Goal: Transaction & Acquisition: Purchase product/service

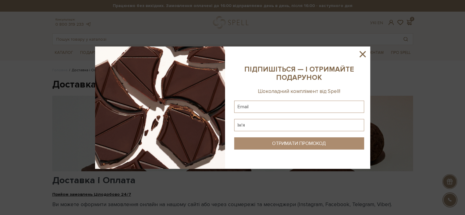
click at [358, 53] on icon at bounding box center [362, 54] width 10 height 10
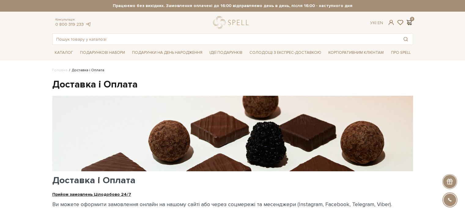
click at [411, 20] on span at bounding box center [409, 22] width 7 height 6
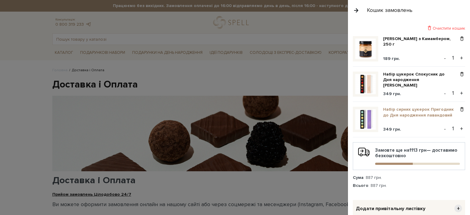
scroll to position [109, 0]
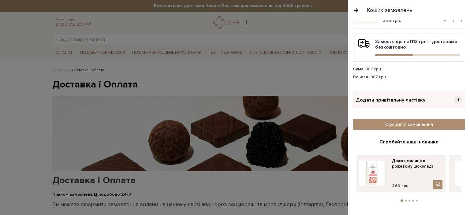
click at [454, 99] on span "+" at bounding box center [458, 100] width 8 height 8
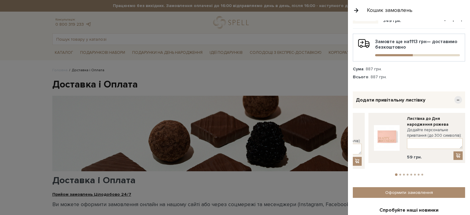
drag, startPoint x: 442, startPoint y: 126, endPoint x: 432, endPoint y: 125, distance: 9.5
click at [361, 125] on div "Листівка до Дня народження [PERSON_NAME] Додайте персональне привітання (до 300…" at bounding box center [334, 141] width 56 height 50
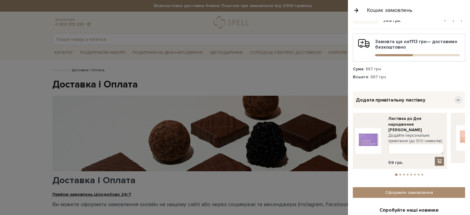
click at [440, 158] on span at bounding box center [439, 160] width 6 height 5
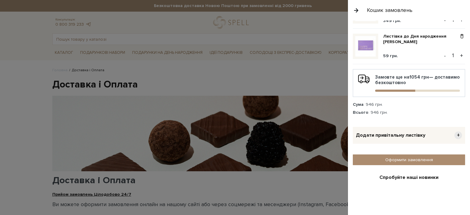
click at [443, 132] on div "Додати привітальну листівку +" at bounding box center [408, 135] width 112 height 17
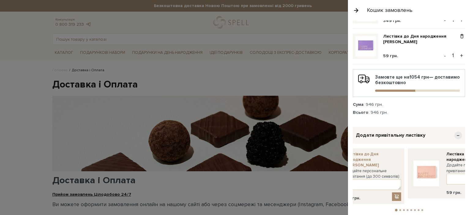
drag, startPoint x: 404, startPoint y: 154, endPoint x: 364, endPoint y: 152, distance: 39.5
click at [371, 152] on link "Листівка до Дня народження [PERSON_NAME]" at bounding box center [373, 159] width 56 height 17
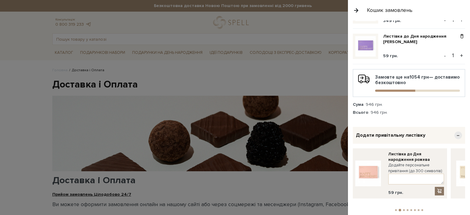
click at [436, 189] on span at bounding box center [439, 190] width 6 height 5
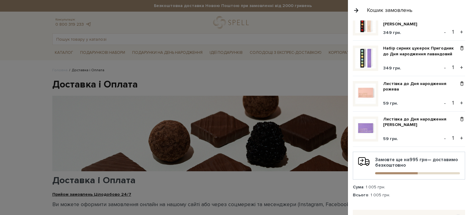
scroll to position [0, 0]
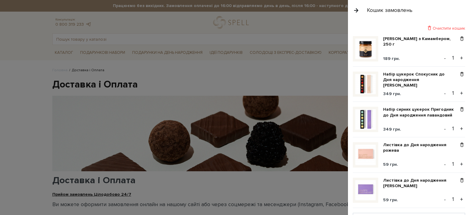
click at [278, 107] on div at bounding box center [235, 107] width 470 height 215
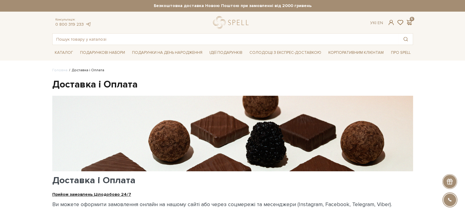
click at [409, 24] on span at bounding box center [409, 22] width 7 height 6
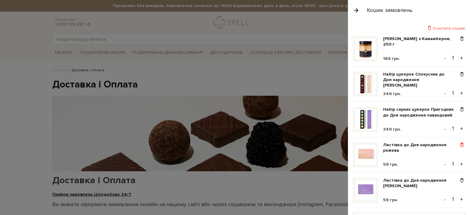
click at [458, 142] on span at bounding box center [461, 145] width 6 height 6
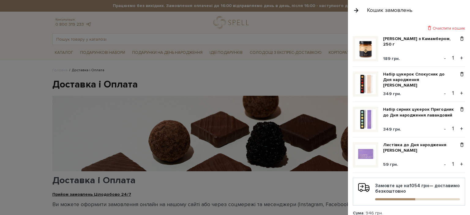
click at [458, 142] on span at bounding box center [461, 145] width 6 height 6
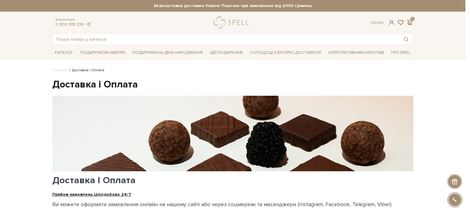
click at [243, 88] on div at bounding box center [235, 107] width 470 height 215
